Goal: Information Seeking & Learning: Learn about a topic

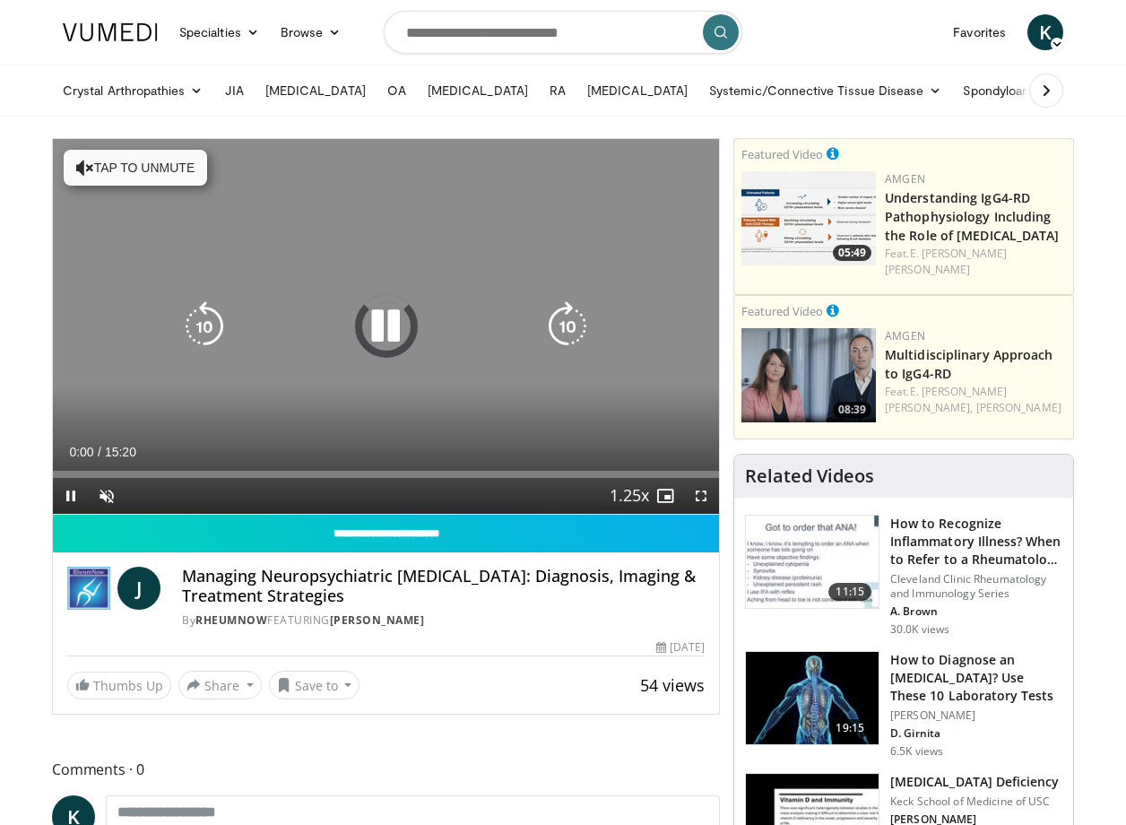
click at [177, 177] on button "Tap to unmute" at bounding box center [135, 168] width 143 height 36
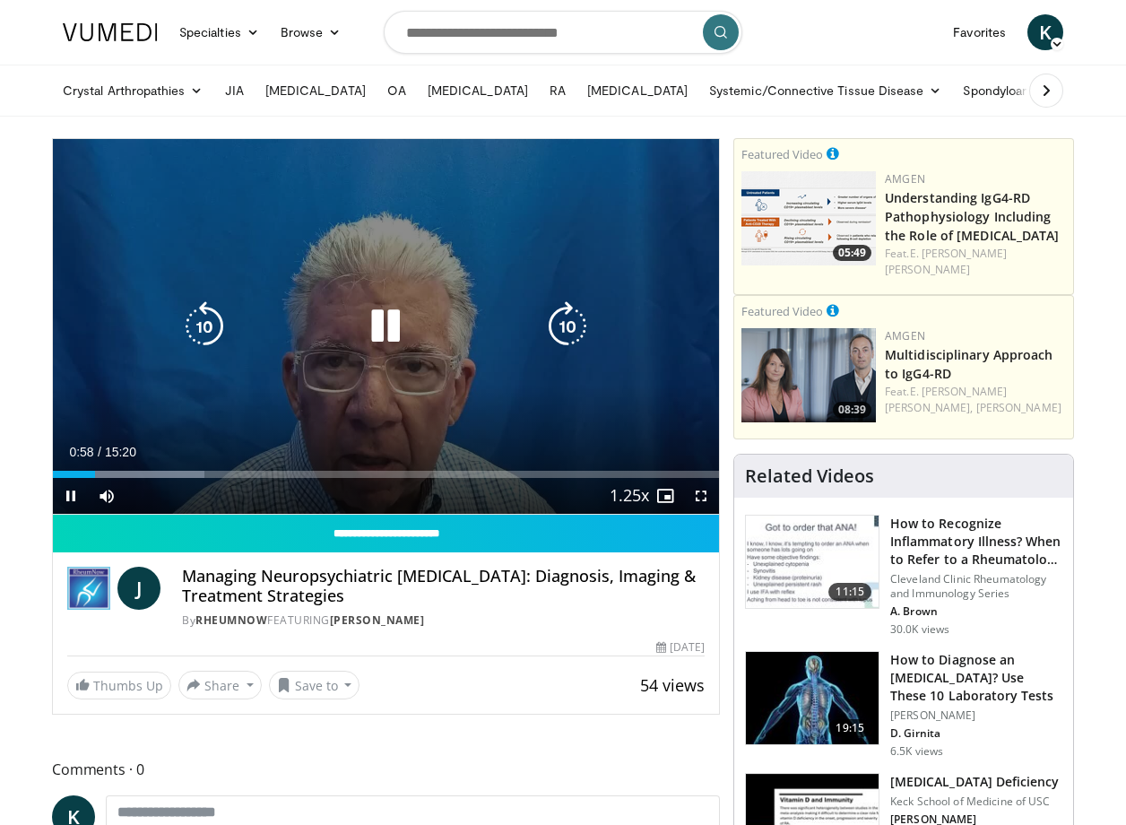
click at [211, 323] on icon "Video Player" at bounding box center [204, 326] width 50 height 50
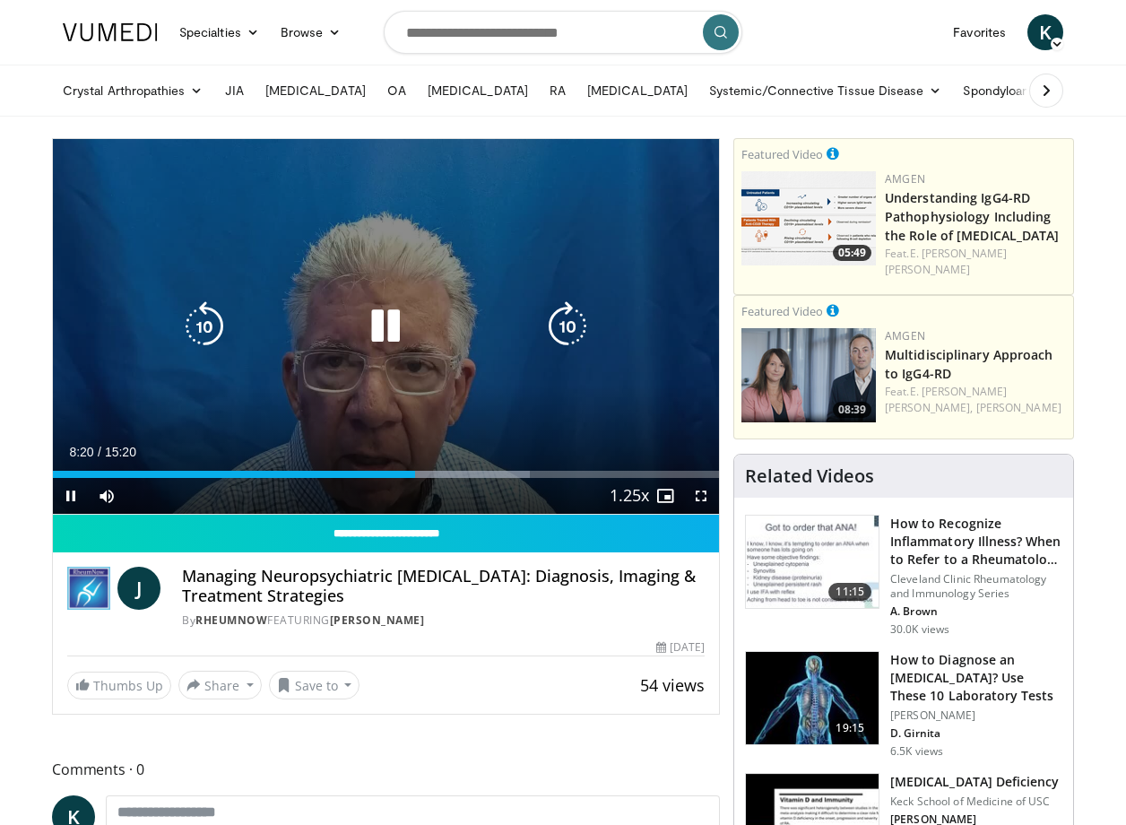
click at [205, 318] on icon "Video Player" at bounding box center [204, 326] width 50 height 50
click at [209, 315] on icon "Video Player" at bounding box center [204, 326] width 50 height 50
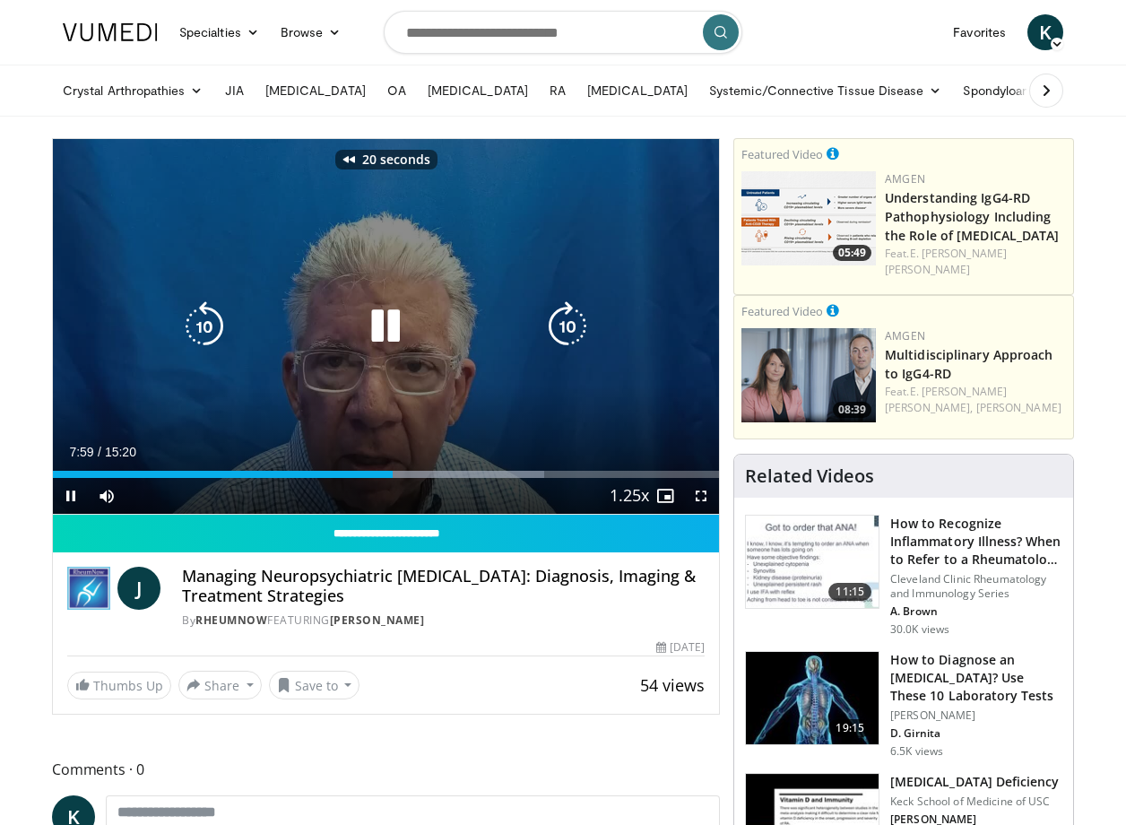
click at [209, 315] on icon "Video Player" at bounding box center [204, 326] width 50 height 50
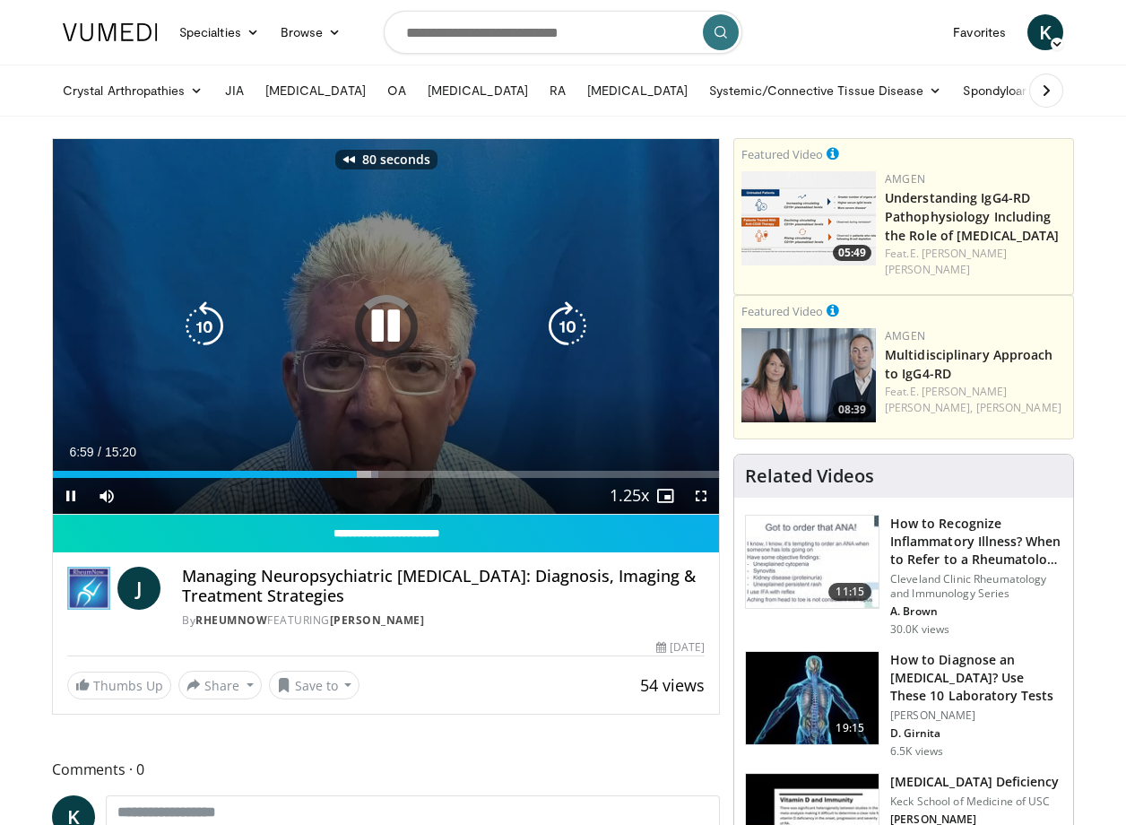
click at [209, 315] on icon "Video Player" at bounding box center [204, 326] width 50 height 50
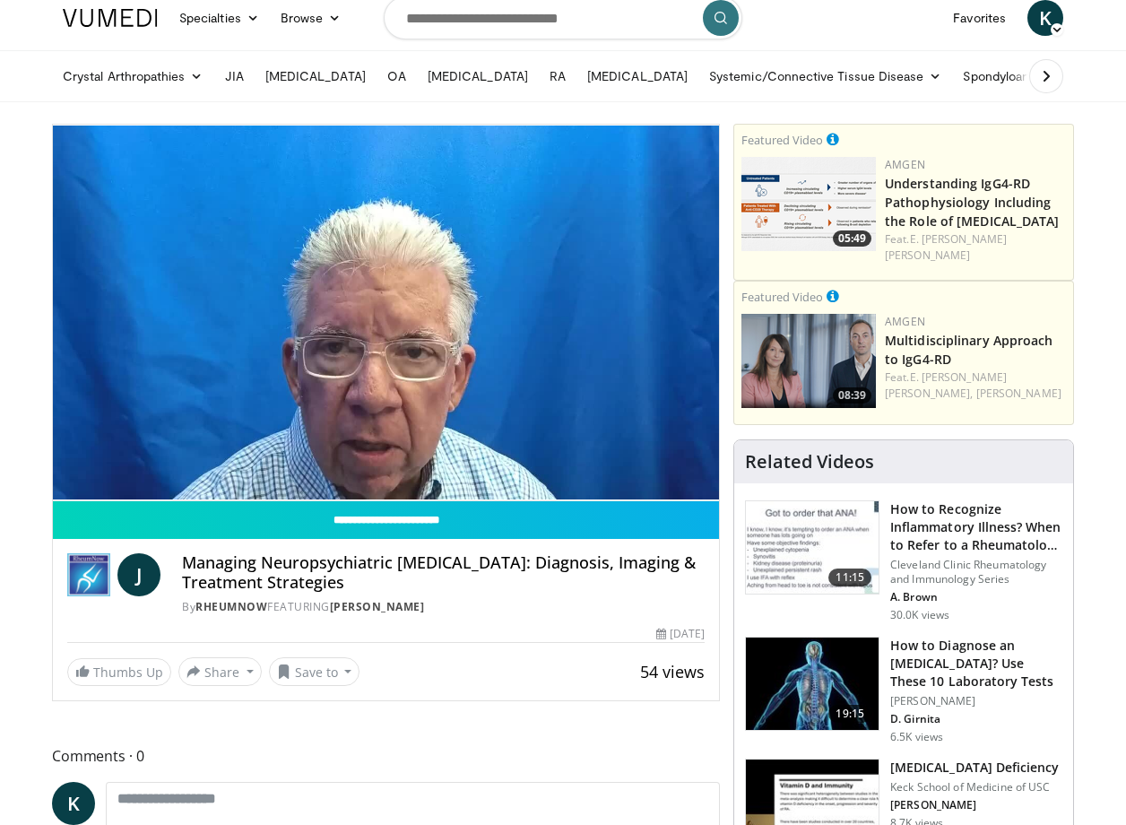
scroll to position [11, 0]
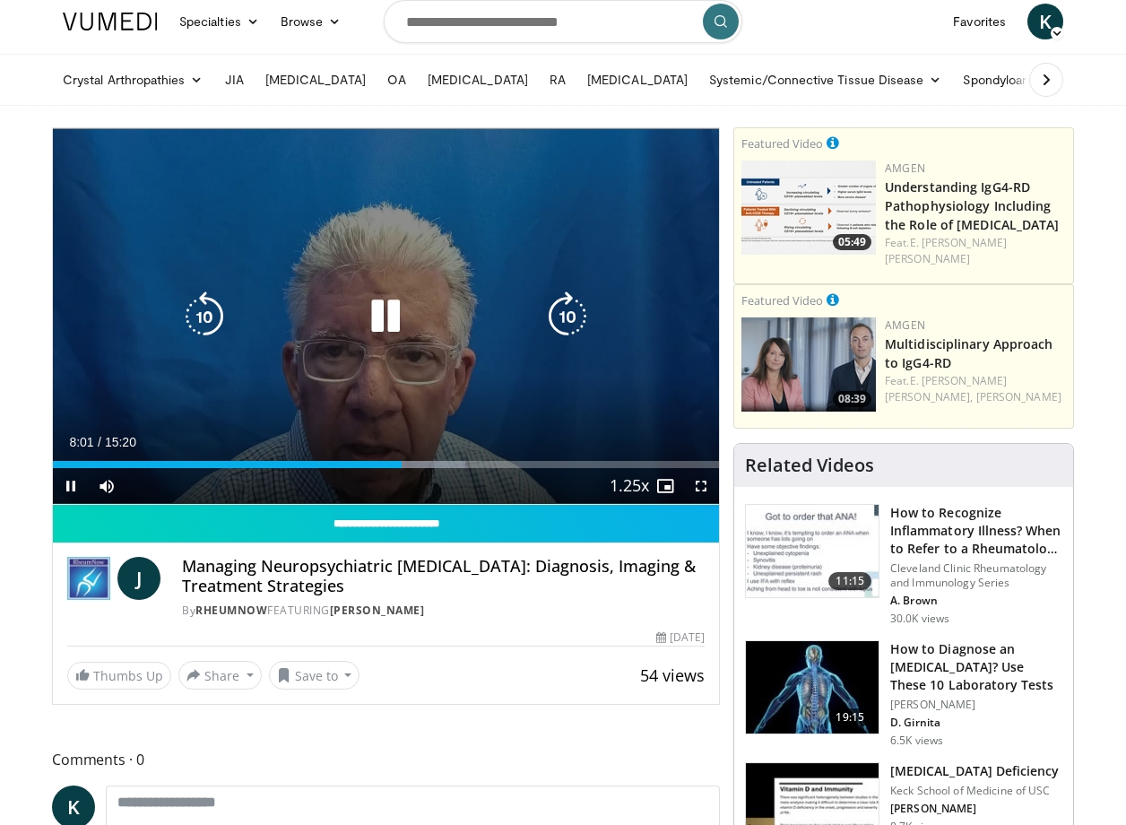
click at [214, 313] on icon "Video Player" at bounding box center [204, 316] width 50 height 50
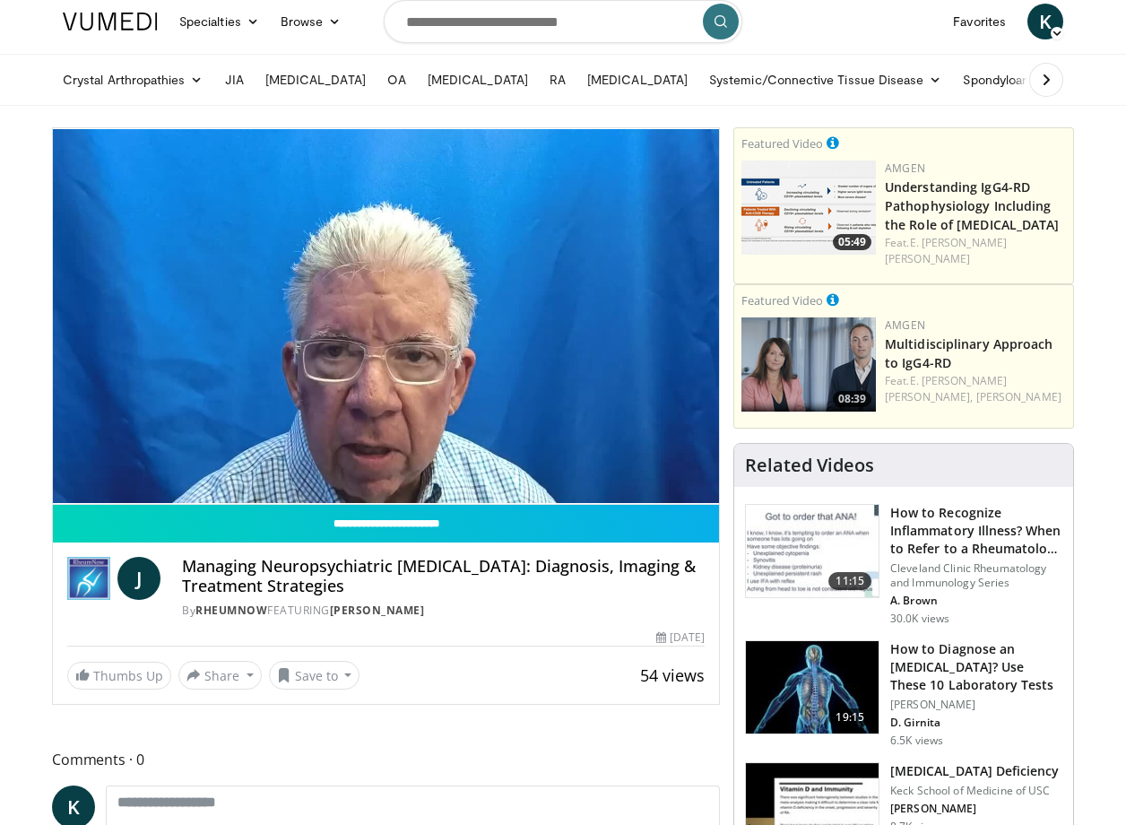
click at [214, 313] on div "10 seconds Tap to unmute" at bounding box center [386, 316] width 666 height 376
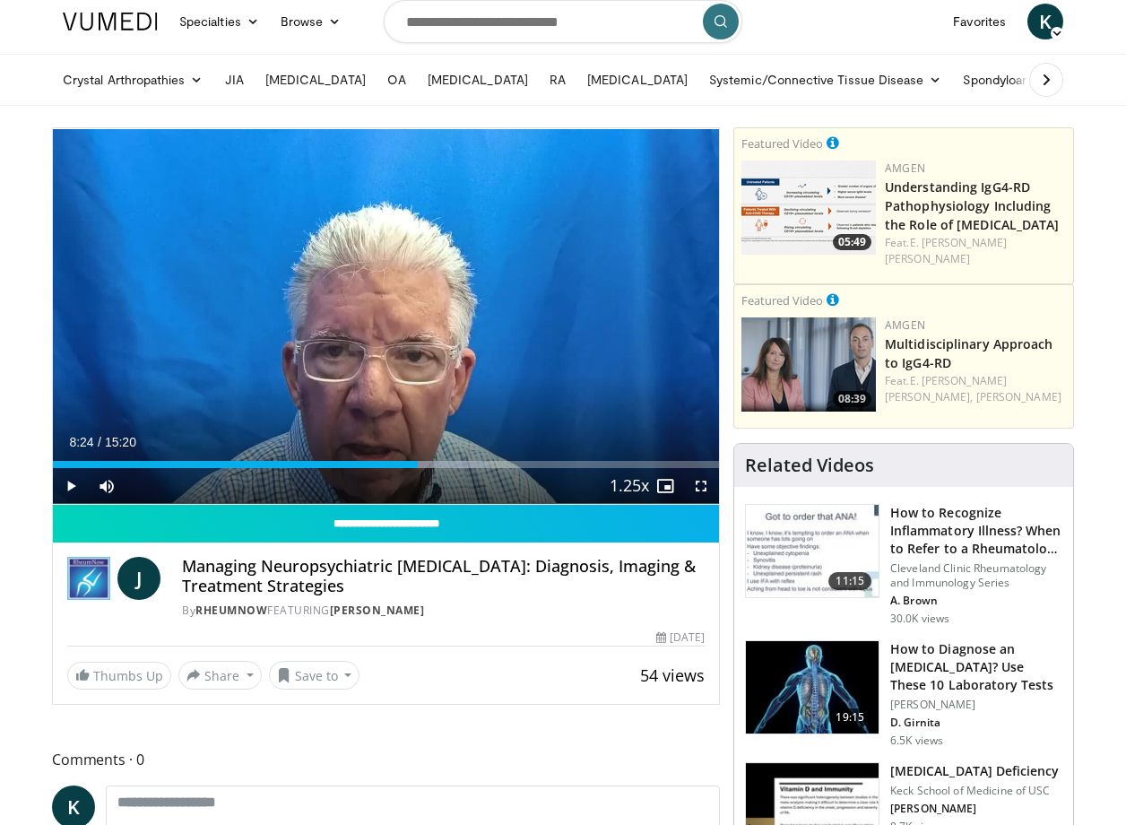
click at [214, 313] on div "10 seconds Tap to unmute" at bounding box center [386, 316] width 666 height 376
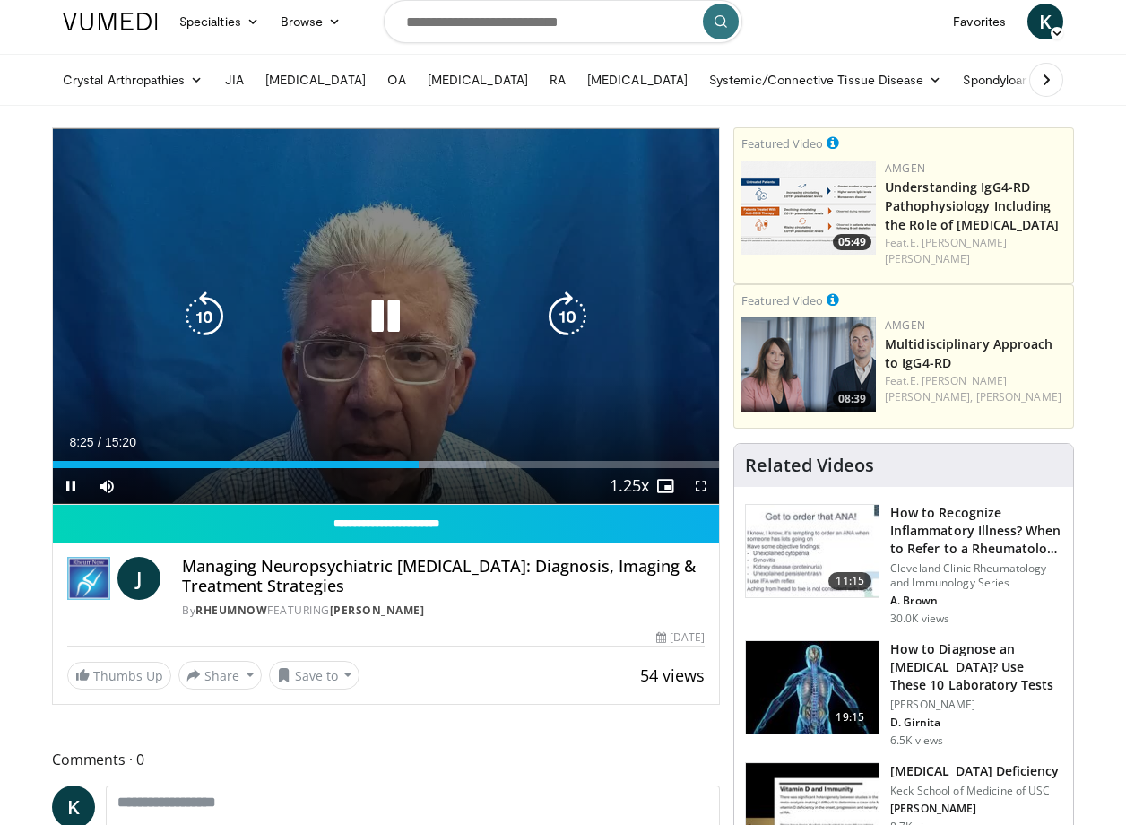
click at [214, 312] on icon "Video Player" at bounding box center [204, 316] width 50 height 50
click at [197, 311] on icon "Video Player" at bounding box center [204, 316] width 50 height 50
click at [203, 299] on icon "Video Player" at bounding box center [204, 316] width 50 height 50
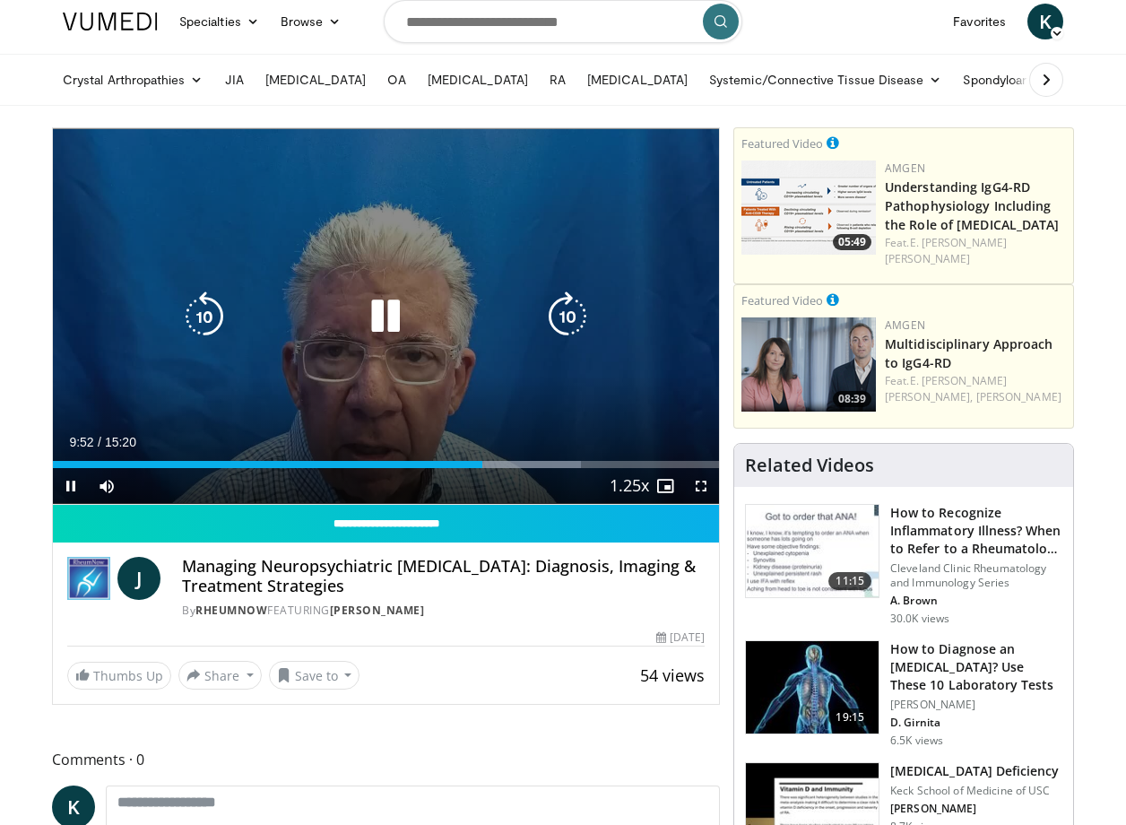
click at [200, 311] on icon "Video Player" at bounding box center [204, 316] width 50 height 50
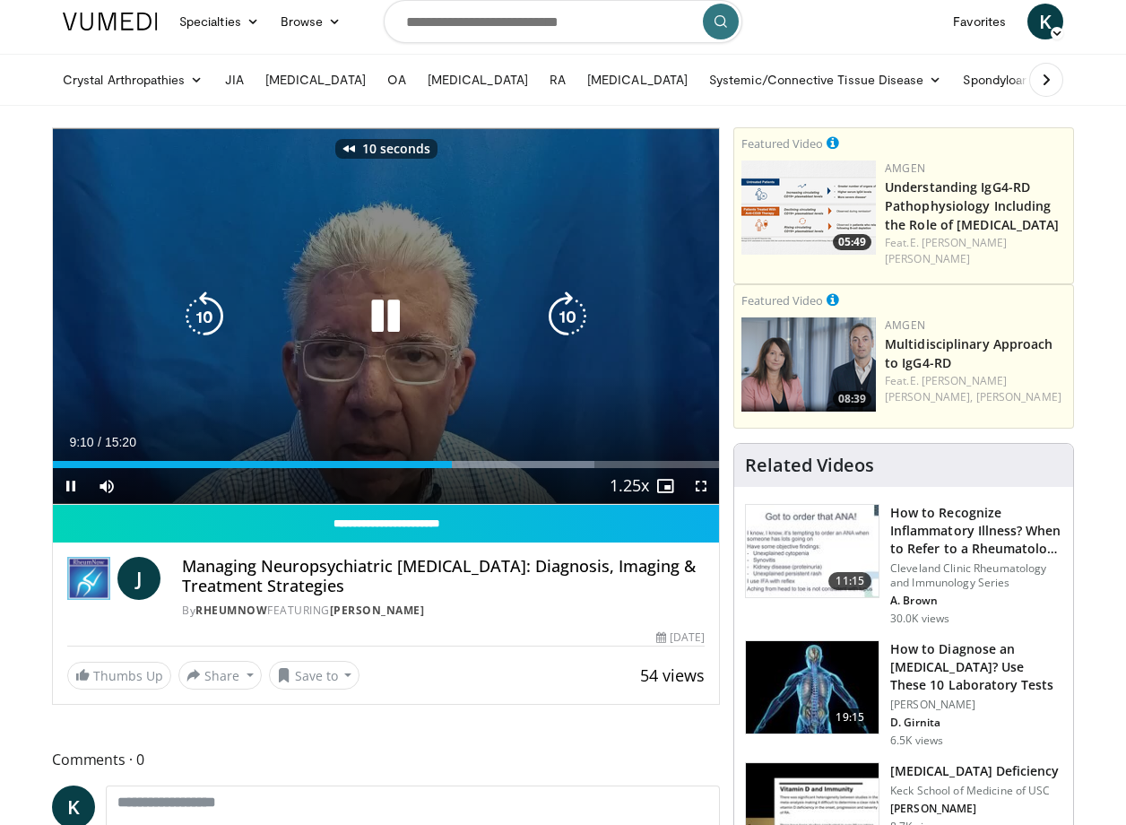
click at [200, 311] on icon "Video Player" at bounding box center [204, 316] width 50 height 50
click at [397, 311] on icon "Video Player" at bounding box center [385, 316] width 50 height 50
click at [220, 311] on icon "Video Player" at bounding box center [204, 316] width 50 height 50
click at [370, 304] on icon "Video Player" at bounding box center [385, 316] width 50 height 50
click at [202, 303] on icon "Video Player" at bounding box center [204, 316] width 50 height 50
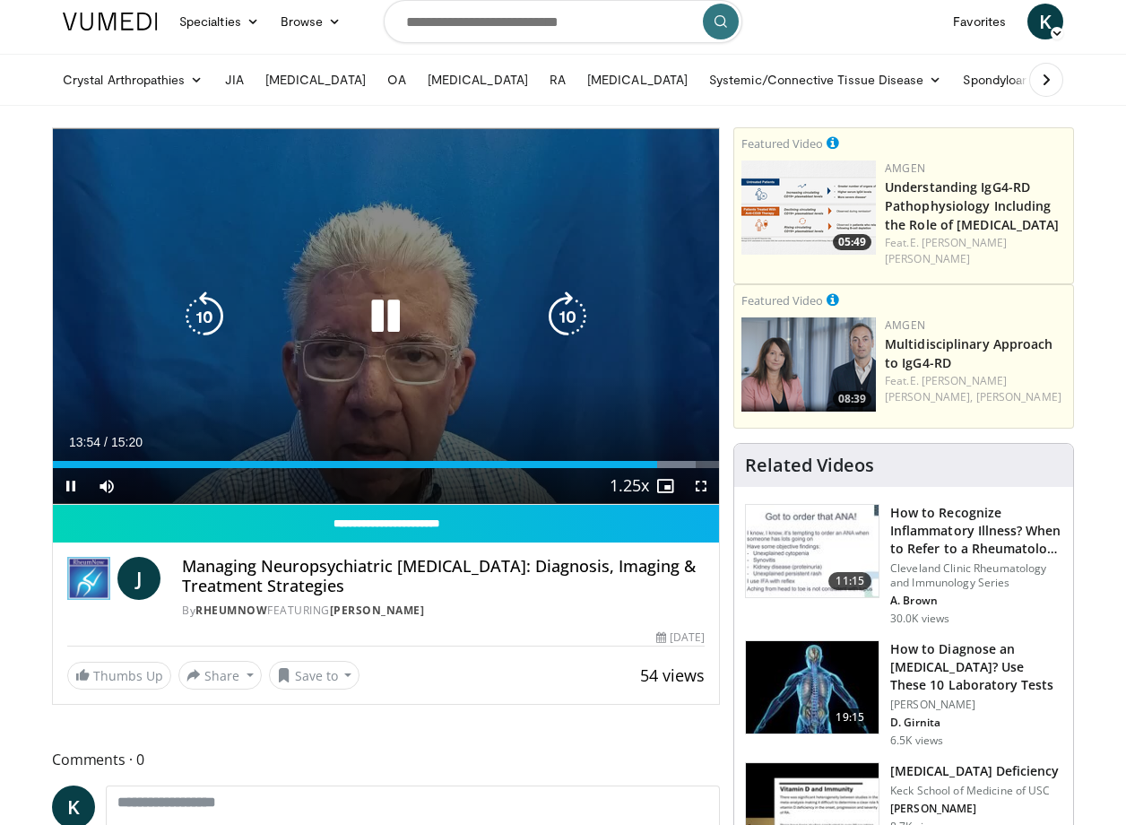
click at [202, 303] on icon "Video Player" at bounding box center [204, 316] width 50 height 50
click at [203, 307] on icon "Video Player" at bounding box center [204, 316] width 50 height 50
click at [205, 309] on icon "Video Player" at bounding box center [204, 316] width 50 height 50
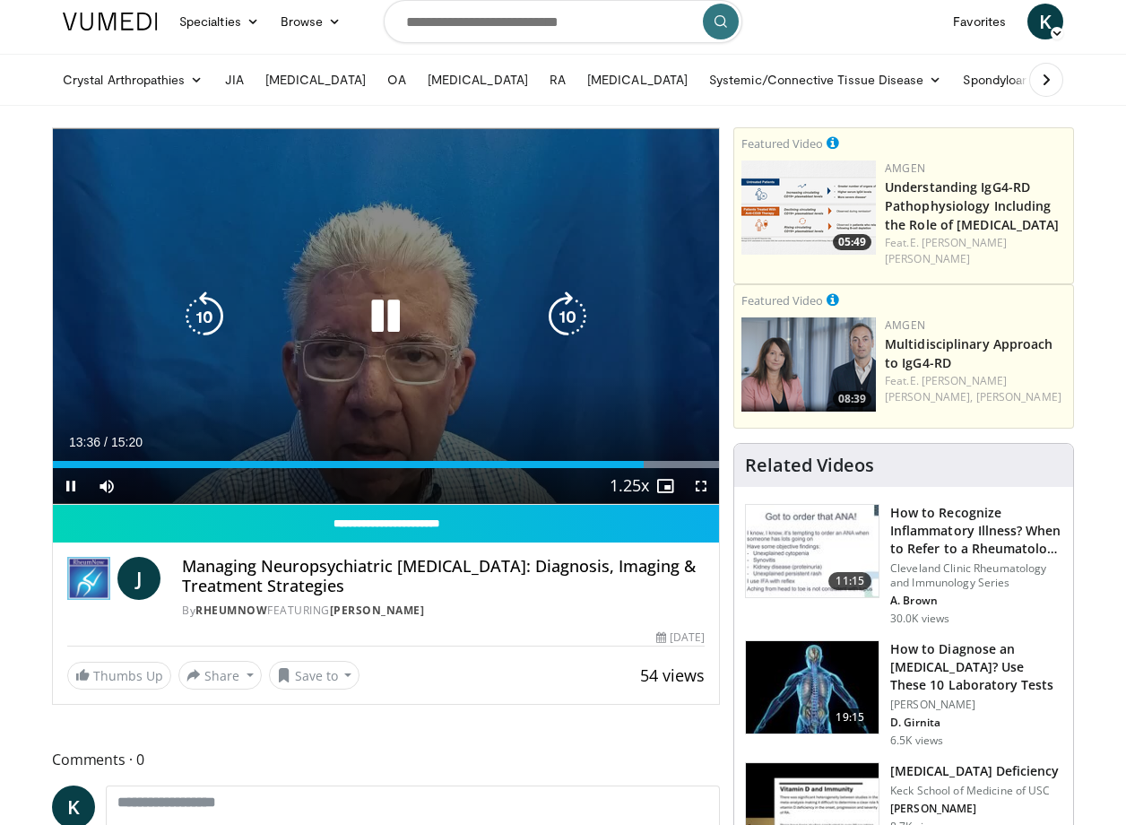
click at [205, 309] on icon "Video Player" at bounding box center [204, 316] width 50 height 50
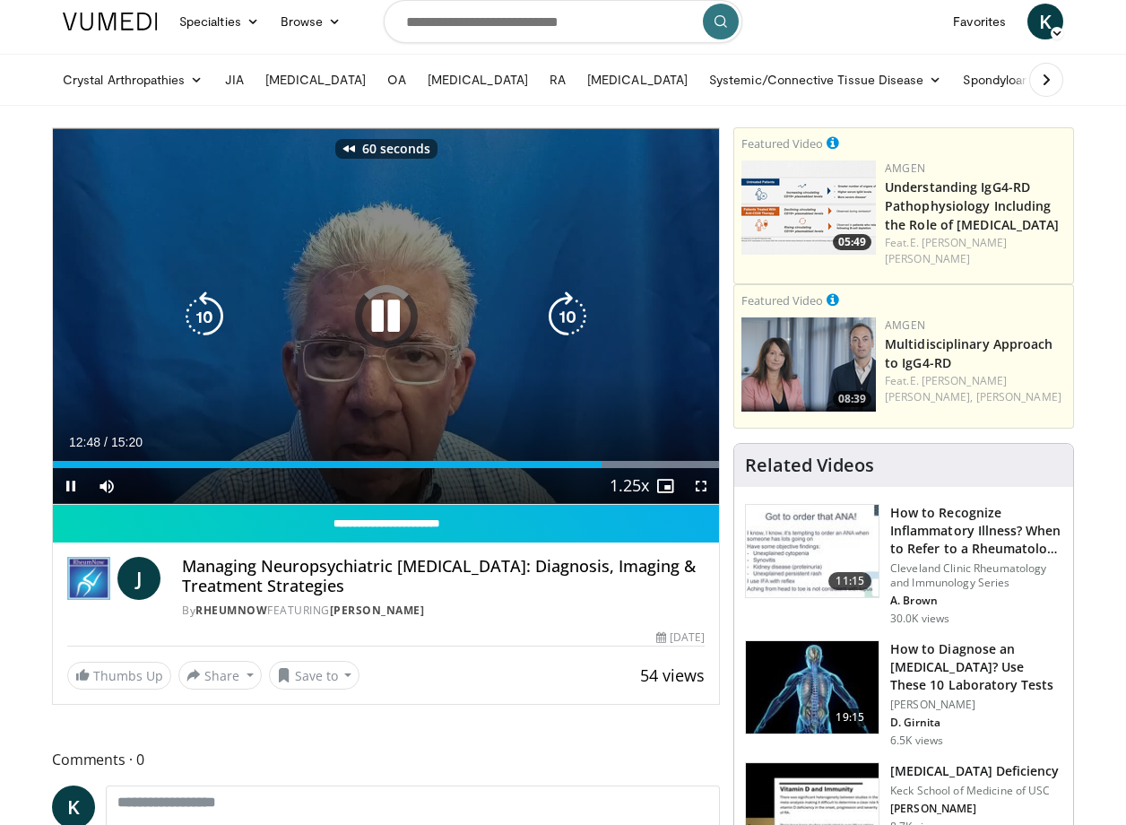
click at [205, 309] on icon "Video Player" at bounding box center [204, 316] width 50 height 50
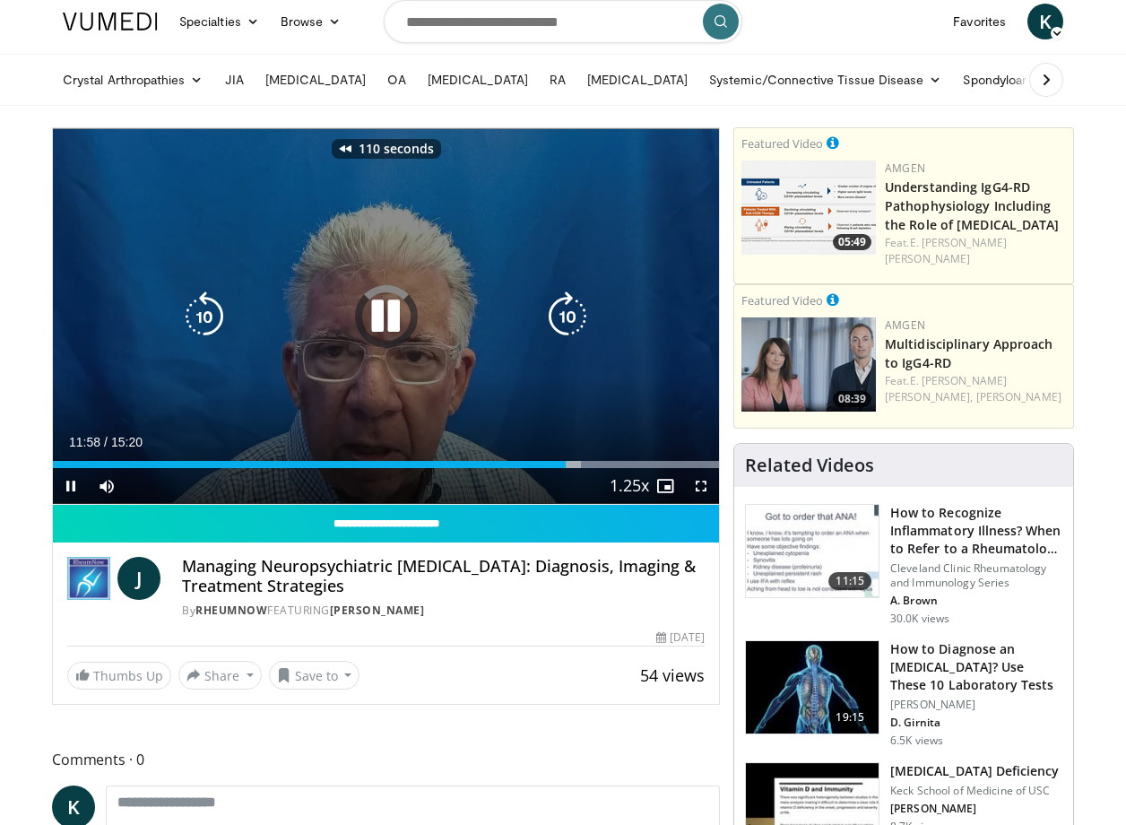
click at [205, 309] on icon "Video Player" at bounding box center [204, 316] width 50 height 50
